Goal: Task Accomplishment & Management: Complete application form

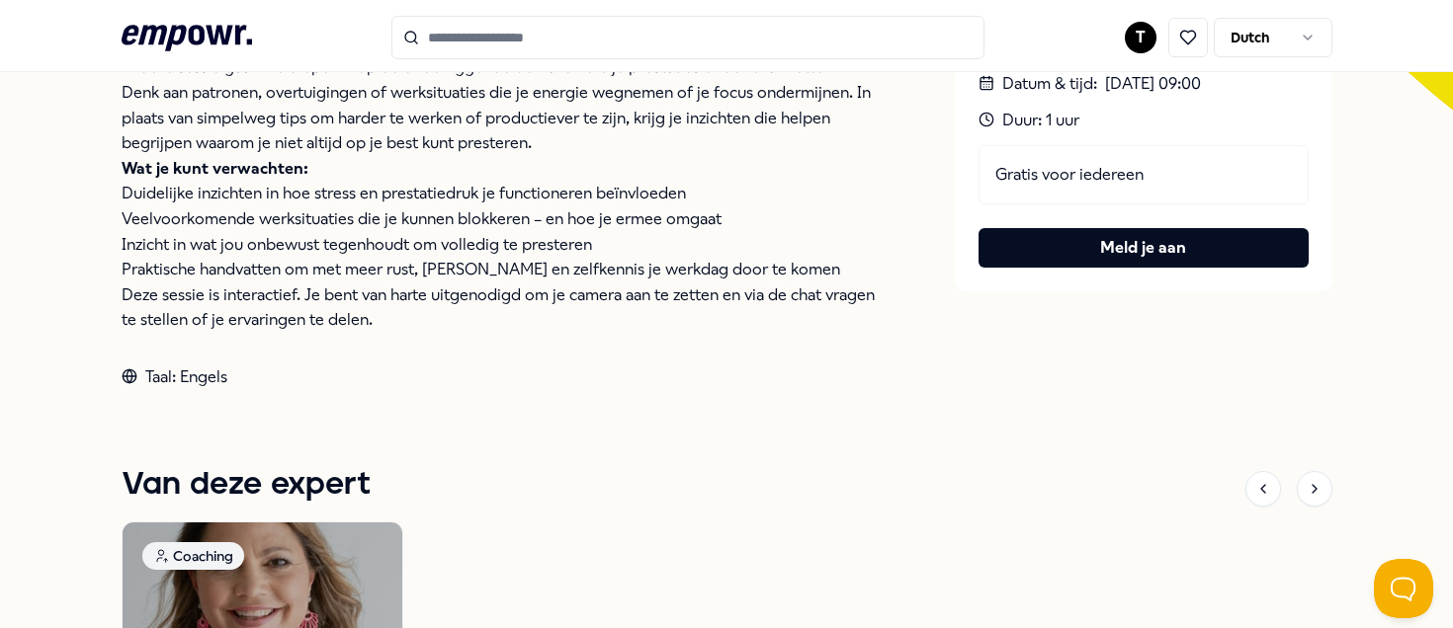
scroll to position [719, 0]
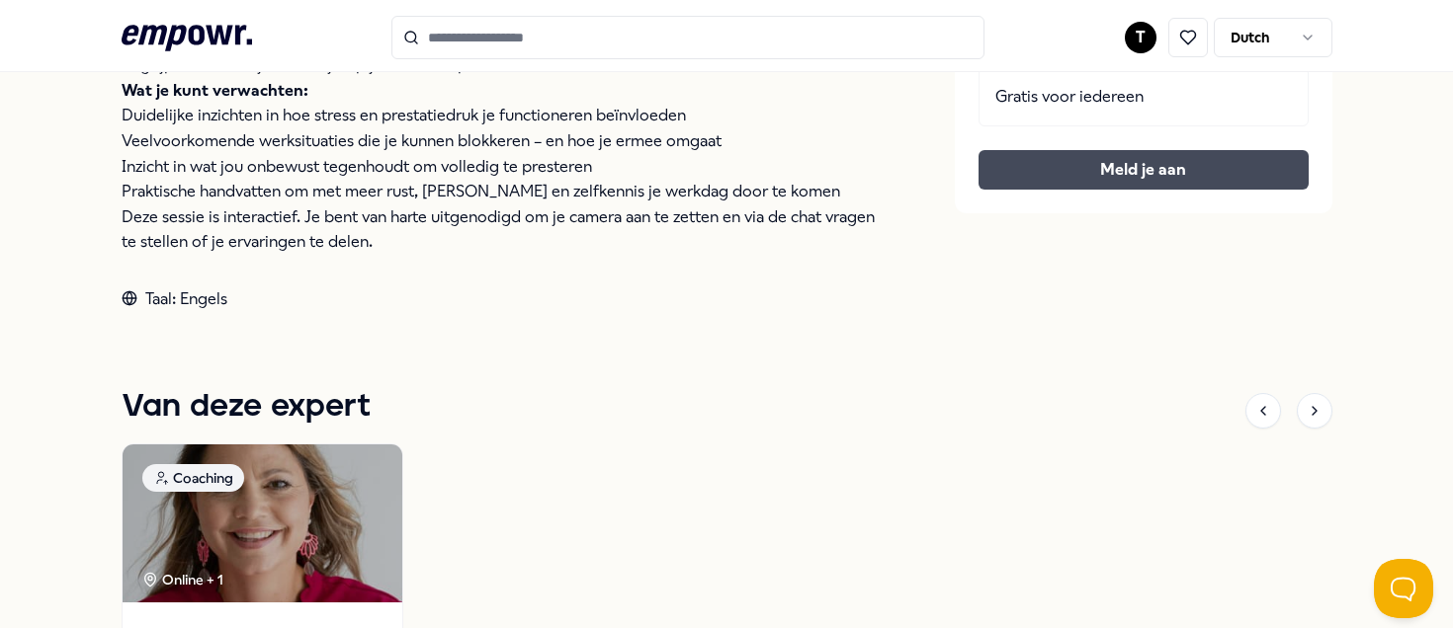
click at [1073, 165] on button "Meld je aan" at bounding box center [1143, 170] width 330 height 40
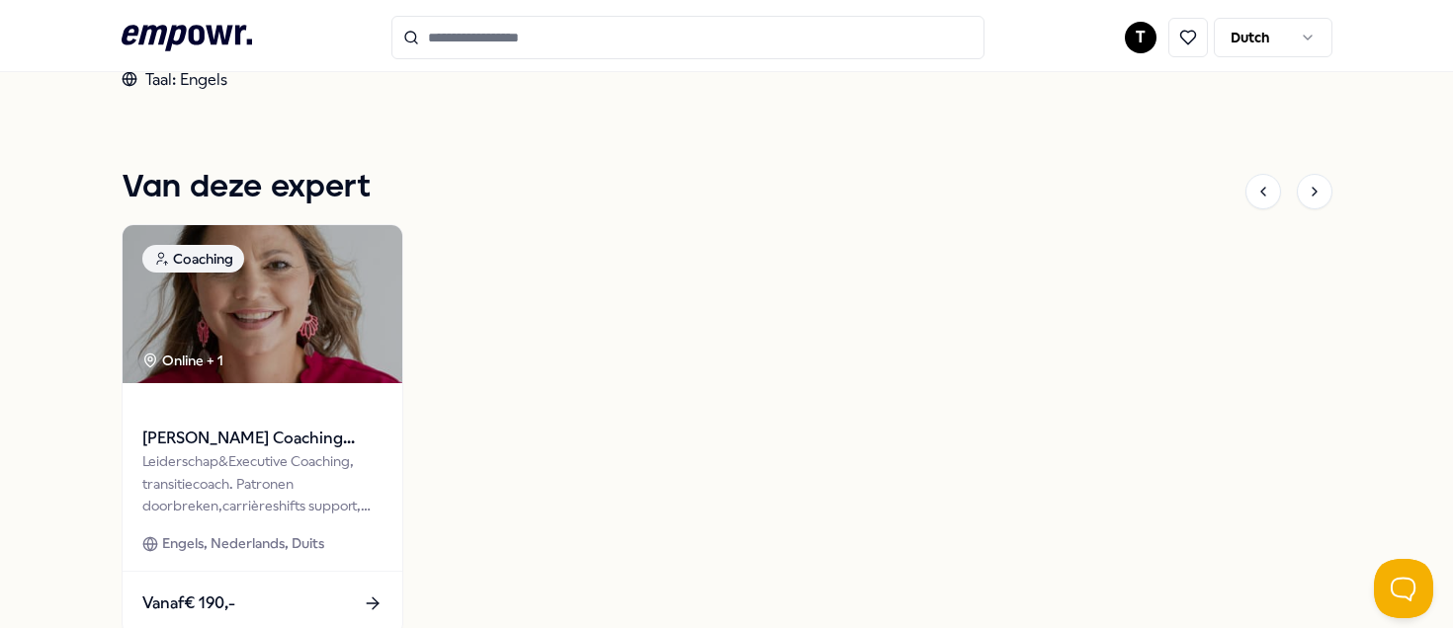
scroll to position [592, 0]
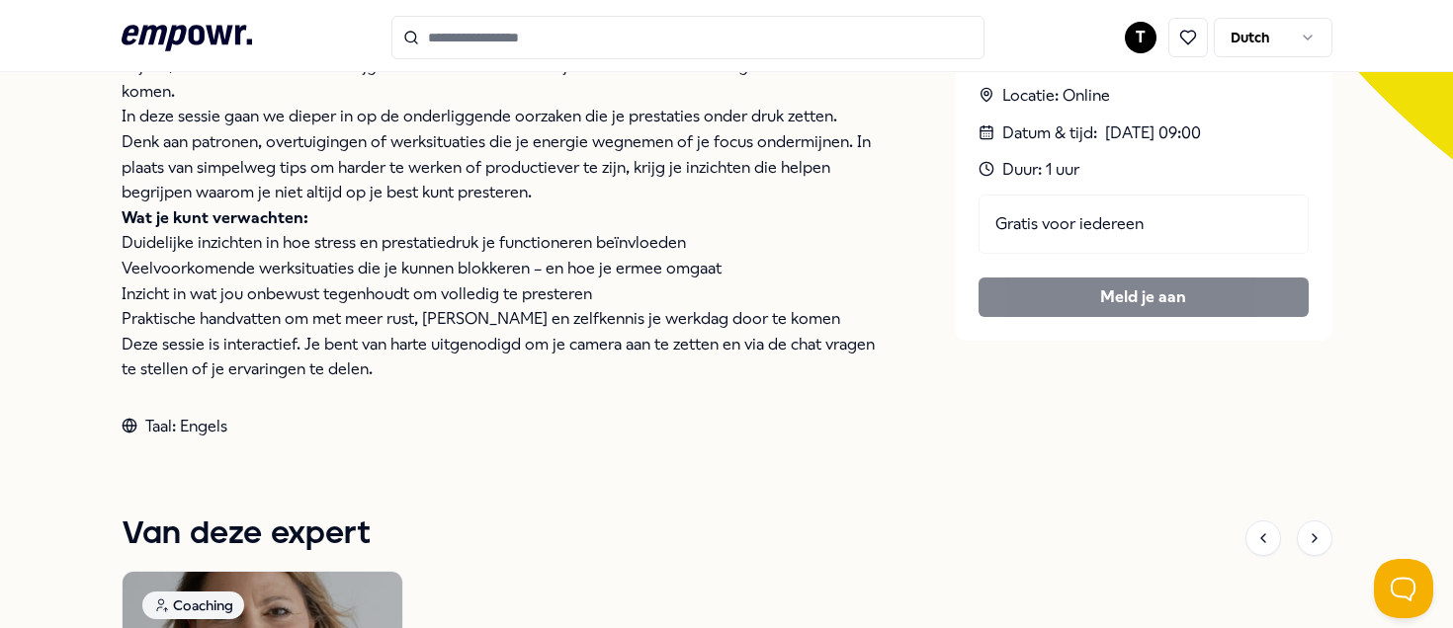
click at [1102, 293] on div "Gratis voor iedereen Meld je aan" at bounding box center [1143, 256] width 330 height 123
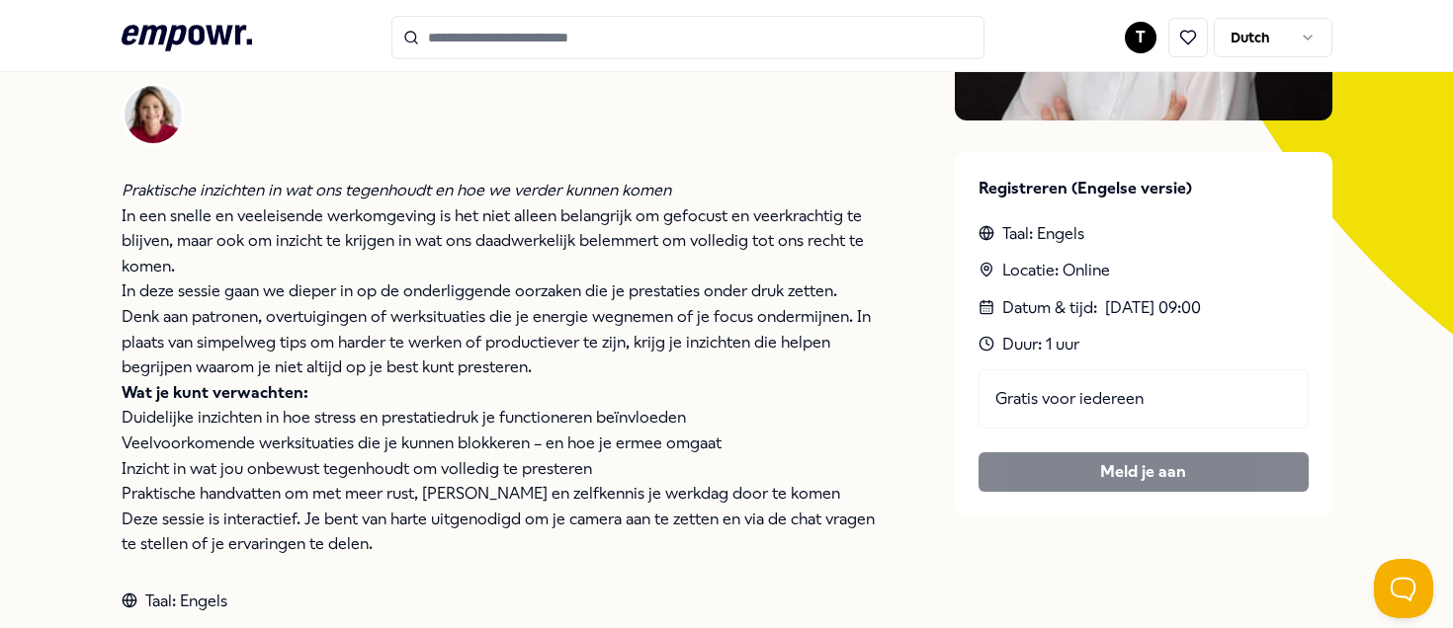
scroll to position [0, 0]
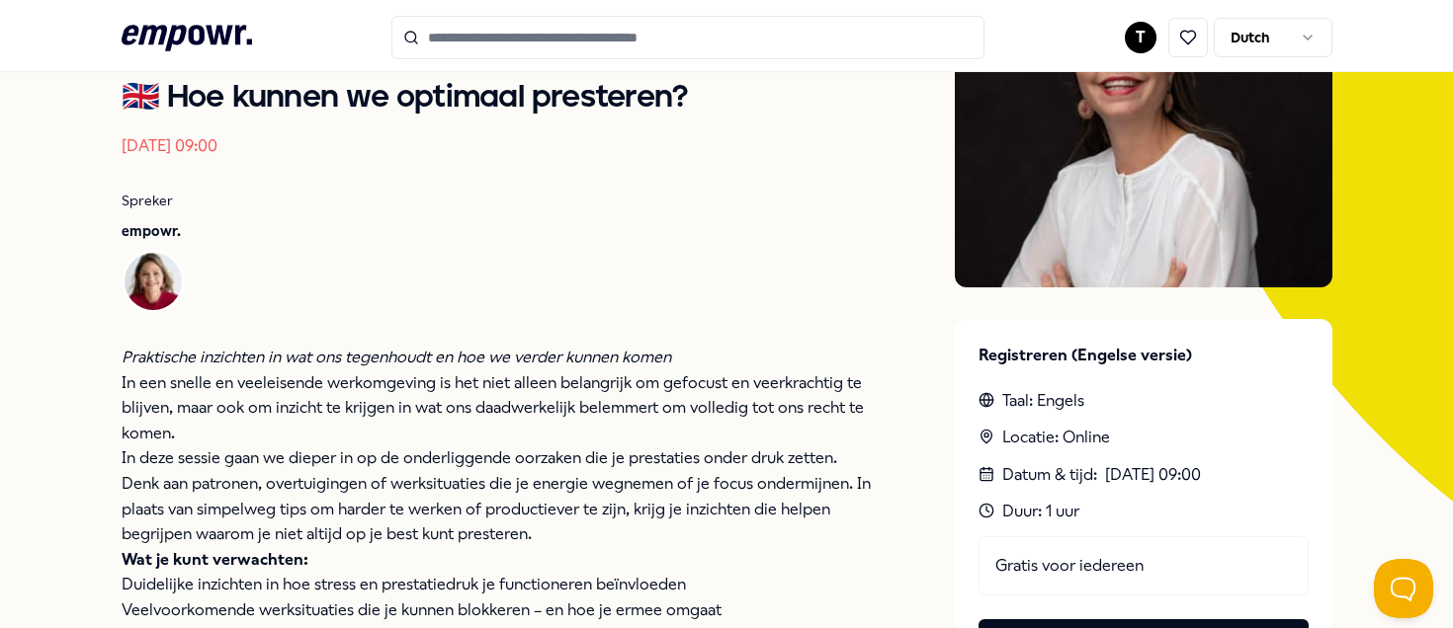
scroll to position [625, 0]
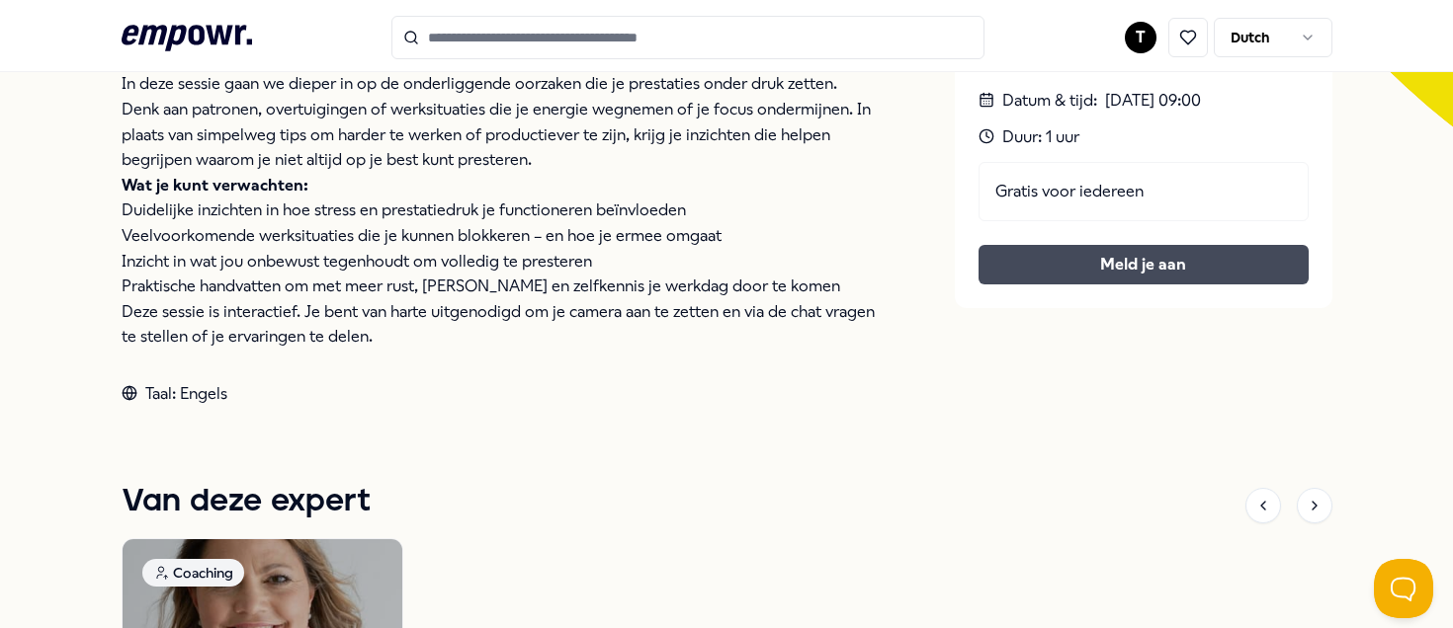
click at [1028, 267] on button "Meld je aan" at bounding box center [1143, 265] width 330 height 40
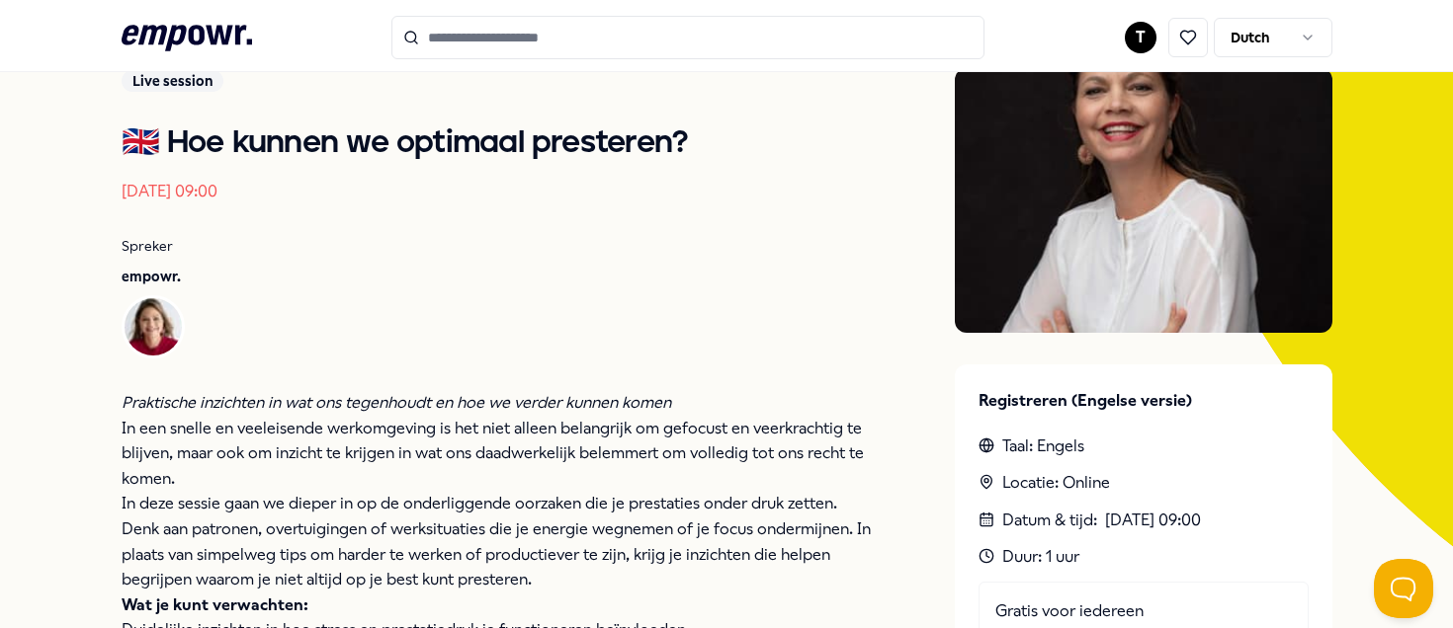
scroll to position [261, 0]
